Goal: Transaction & Acquisition: Purchase product/service

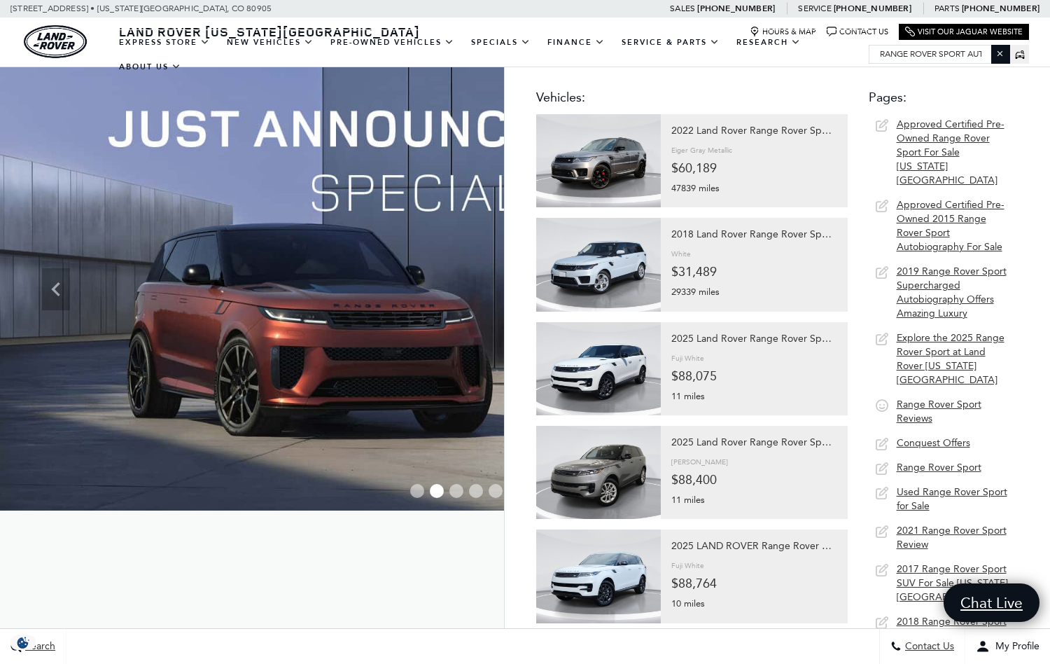
type input "RANGE ROVER SPORT AUTO"
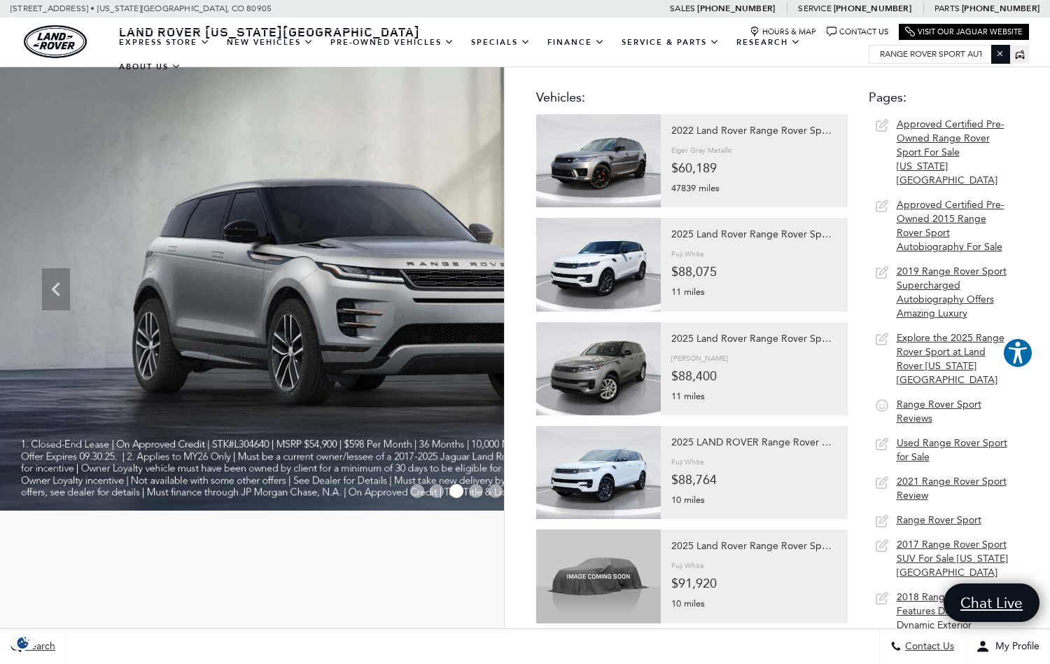
click at [760, 155] on div at bounding box center [754, 150] width 166 height 19
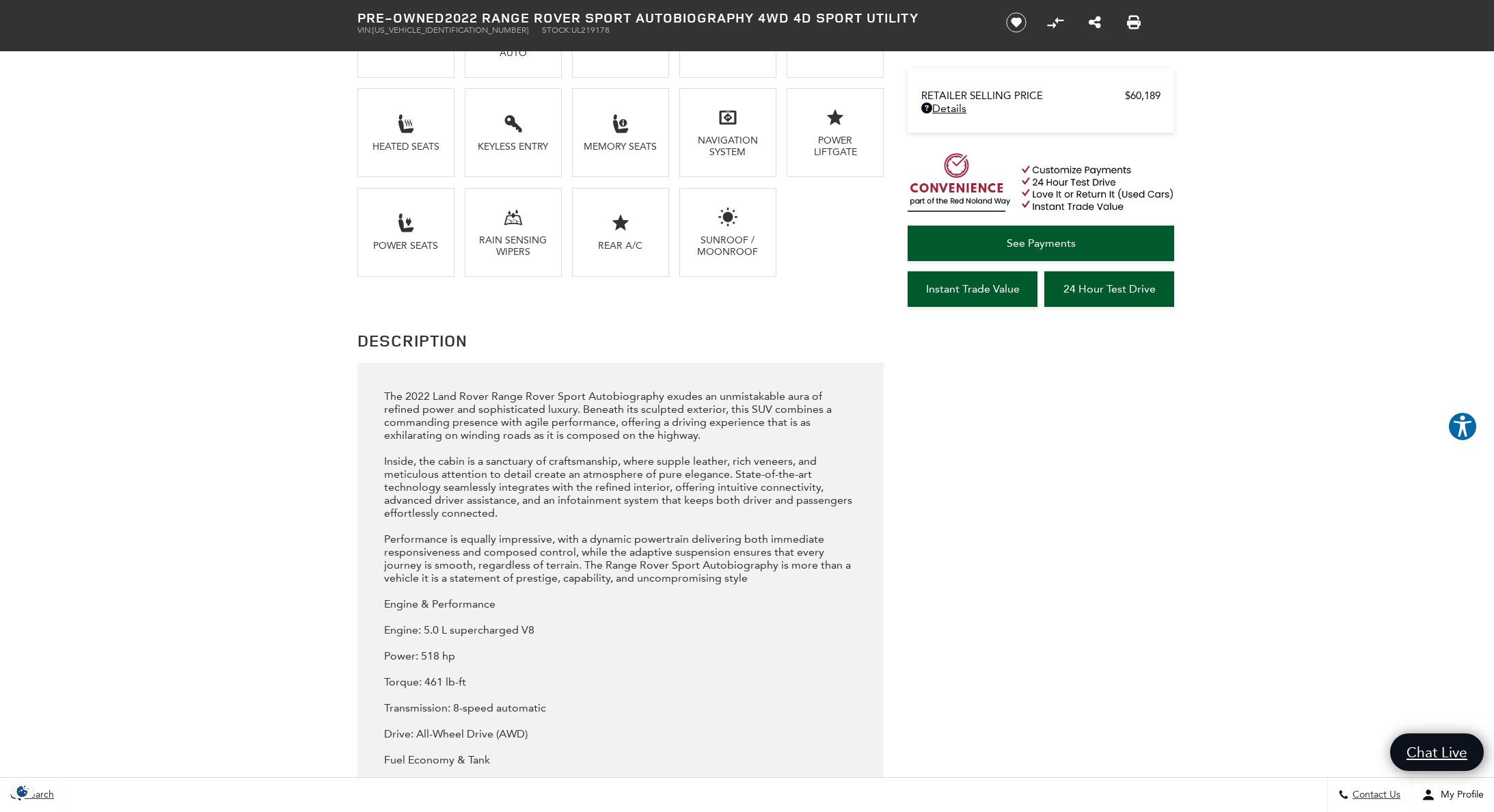
scroll to position [1330, 0]
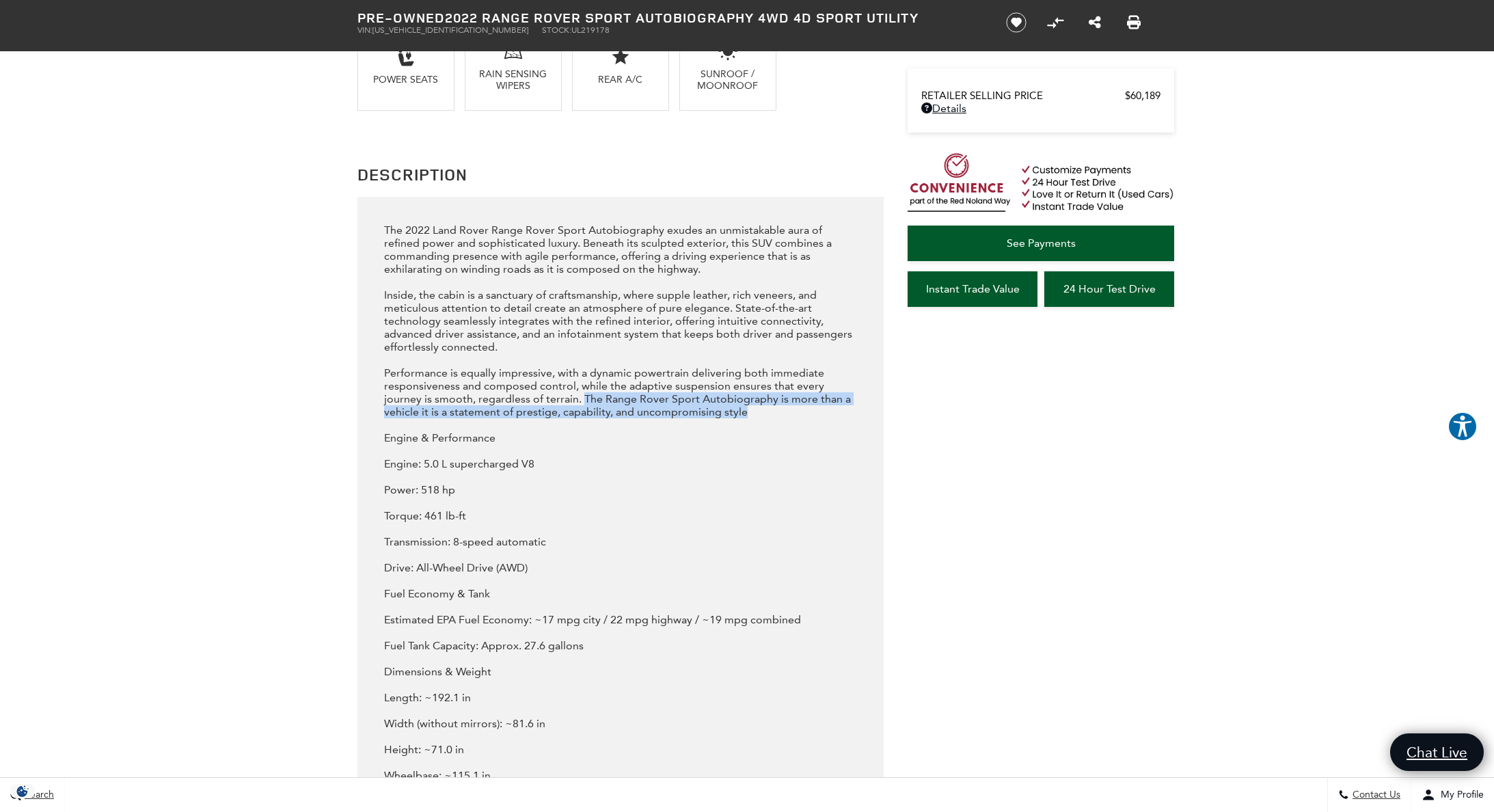
drag, startPoint x: 543, startPoint y: 436, endPoint x: 745, endPoint y: 459, distance: 203.3
click at [745, 459] on div "The 2022 Land Rover Range Rover Sport Autobiography exudes an unmistakable aura…" at bounding box center [620, 652] width 474 height 857
click at [671, 402] on div "The 2022 Land Rover Range Rover Sport Autobiography exudes an unmistakable aura…" at bounding box center [620, 652] width 474 height 857
drag, startPoint x: 700, startPoint y: 453, endPoint x: 537, endPoint y: 442, distance: 163.4
click at [537, 442] on div "The 2022 Land Rover Range Rover Sport Autobiography exudes an unmistakable aura…" at bounding box center [620, 652] width 474 height 857
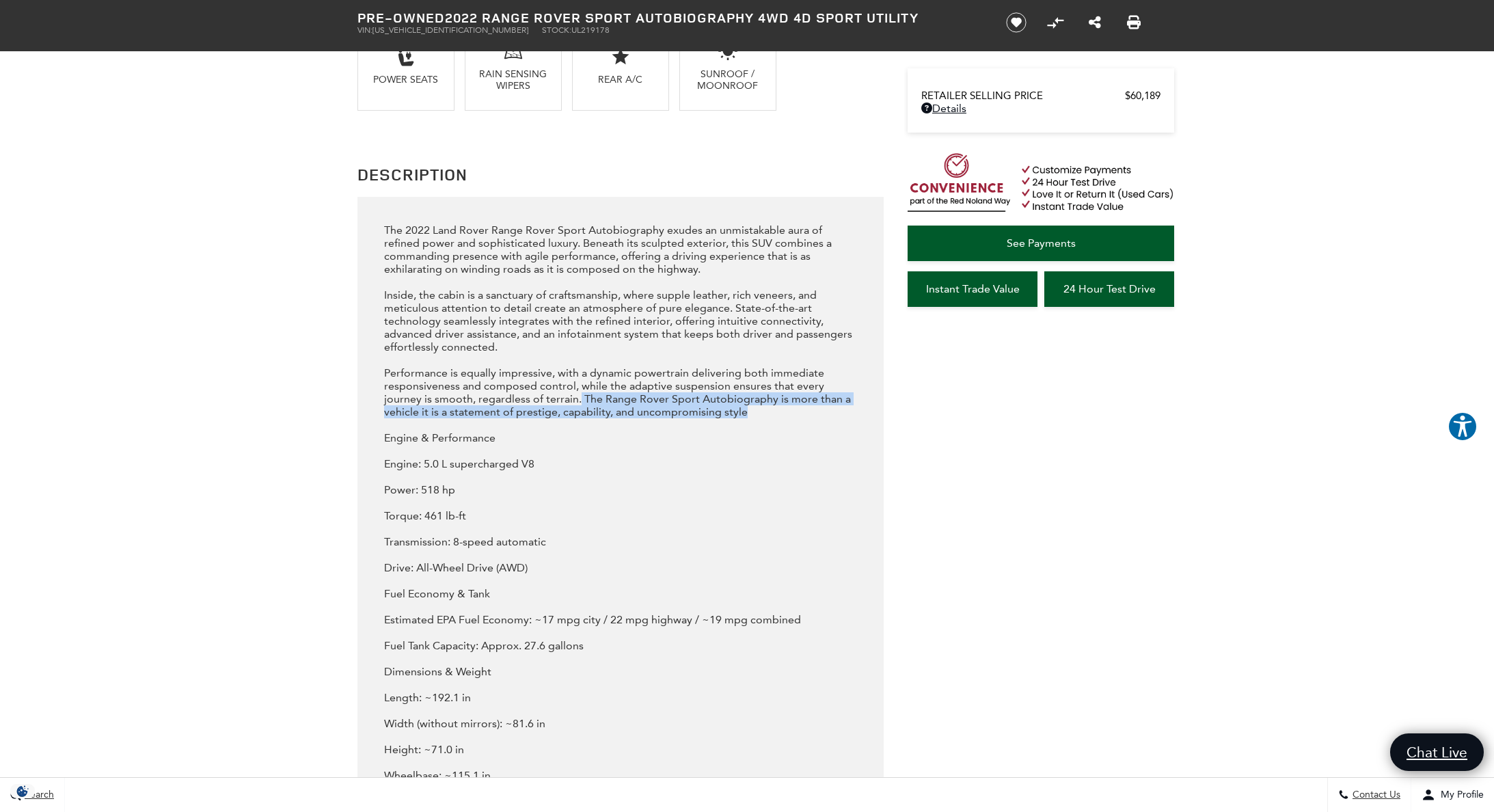
copy div "The Range Rover Sport Autobiography is more than a vehicle it is a statement of…"
click at [460, 252] on div "The 2022 Land Rover Range Rover Sport Autobiography exudes an unmistakable aura…" at bounding box center [620, 652] width 474 height 857
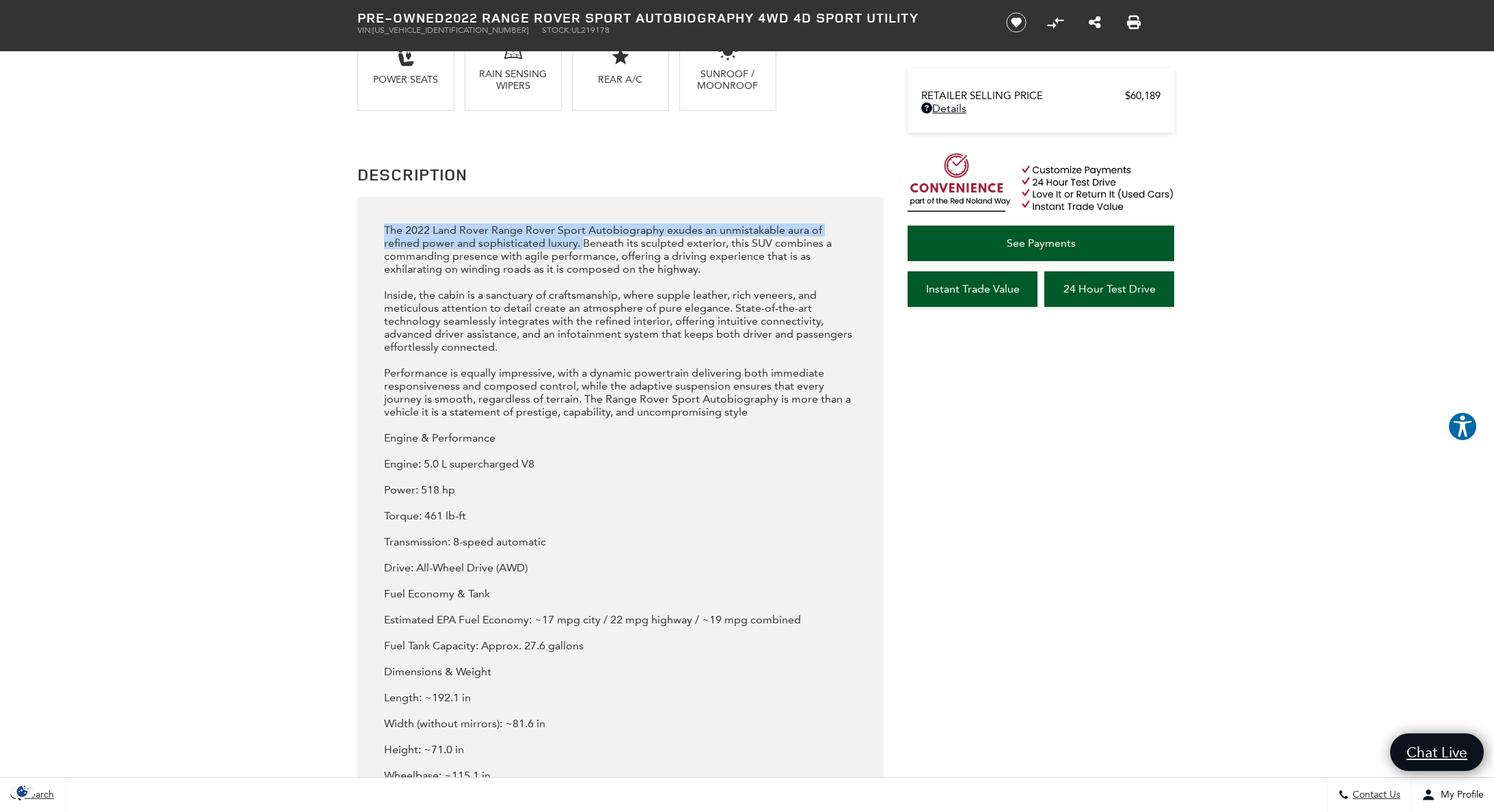
drag, startPoint x: 385, startPoint y: 238, endPoint x: 541, endPoint y: 261, distance: 157.7
click at [541, 261] on div "The 2022 Land Rover Range Rover Sport Autobiography exudes an unmistakable aura…" at bounding box center [620, 652] width 474 height 857
copy div "The 2022 Land Rover Range Rover Sport Autobiography exudes an unmistakable aura…"
